Goal: Task Accomplishment & Management: Use online tool/utility

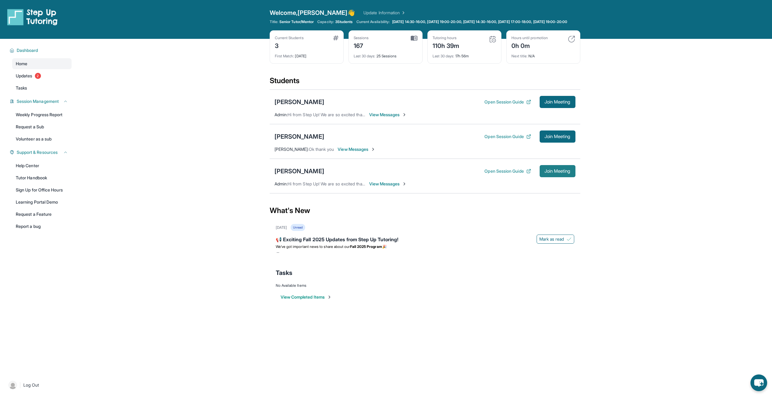
click at [554, 173] on span "Join Meeting" at bounding box center [557, 171] width 26 height 4
click at [551, 104] on span "Join Meeting" at bounding box center [557, 102] width 26 height 4
click at [557, 173] on span "Join Meeting" at bounding box center [557, 171] width 26 height 4
